Goal: Information Seeking & Learning: Check status

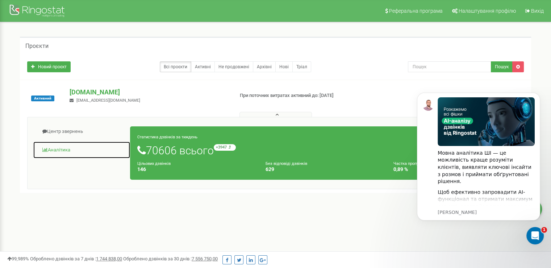
click at [58, 150] on link "Аналiтика" at bounding box center [82, 150] width 98 height 18
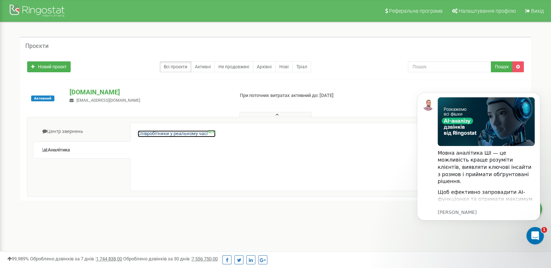
click at [182, 134] on link "Співробітники у реальному часі NEW" at bounding box center [177, 133] width 78 height 7
click at [539, 95] on icon "Dismiss notification" at bounding box center [539, 94] width 4 height 4
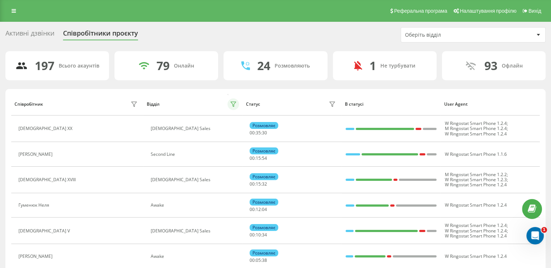
click at [233, 105] on icon at bounding box center [233, 104] width 5 height 5
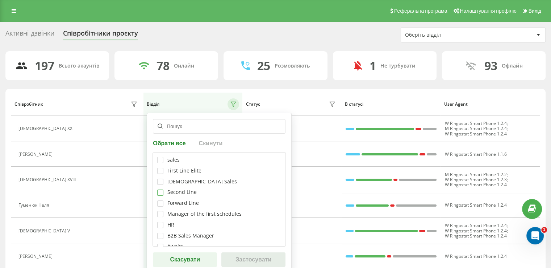
click at [161, 189] on label at bounding box center [160, 189] width 6 height 0
checkbox input "true"
click at [252, 261] on button "Застосувати" at bounding box center [254, 259] width 64 height 15
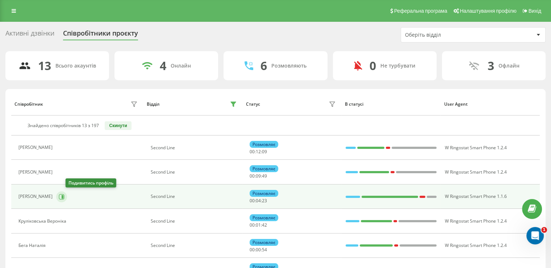
click at [63, 196] on icon at bounding box center [63, 196] width 2 height 4
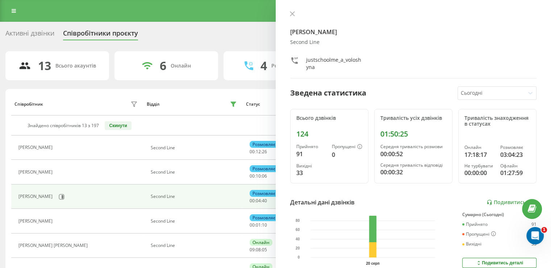
click at [210, 109] on th "Відділ" at bounding box center [193, 103] width 99 height 23
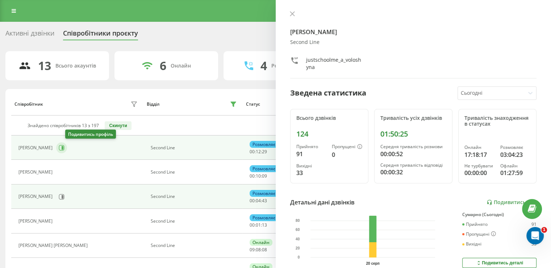
click at [63, 146] on icon at bounding box center [63, 148] width 2 height 4
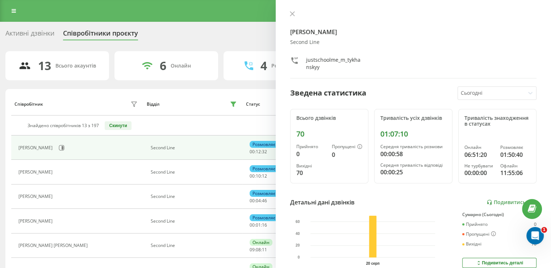
click at [180, 122] on div "Знайдено співробітників 13 з 197 Скинути" at bounding box center [276, 125] width 522 height 9
click at [291, 15] on icon at bounding box center [292, 13] width 5 height 5
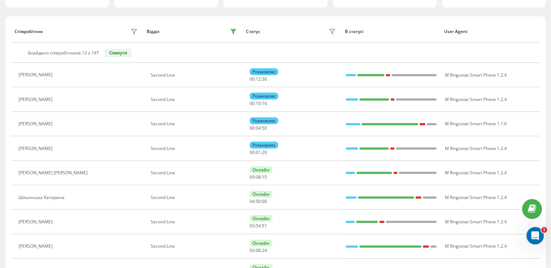
scroll to position [36, 0]
